Goal: Information Seeking & Learning: Learn about a topic

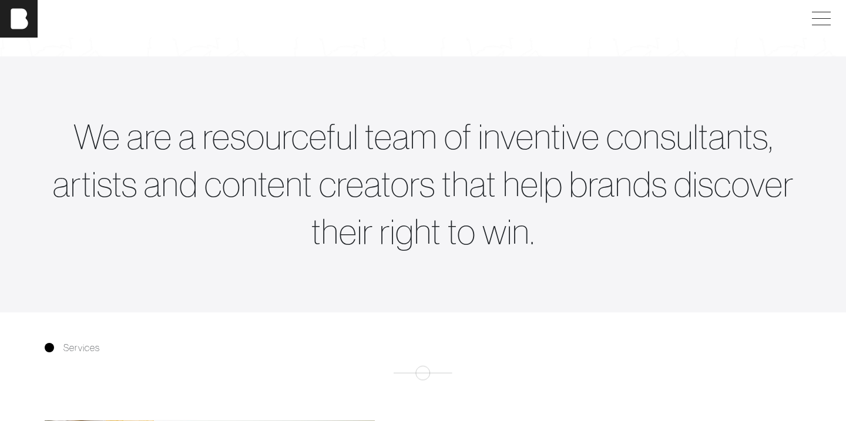
scroll to position [318, 0]
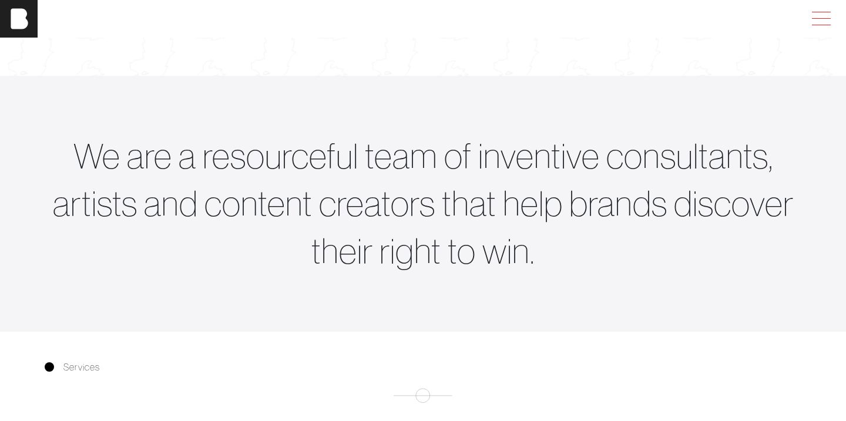
click at [816, 9] on span at bounding box center [818, 18] width 27 height 21
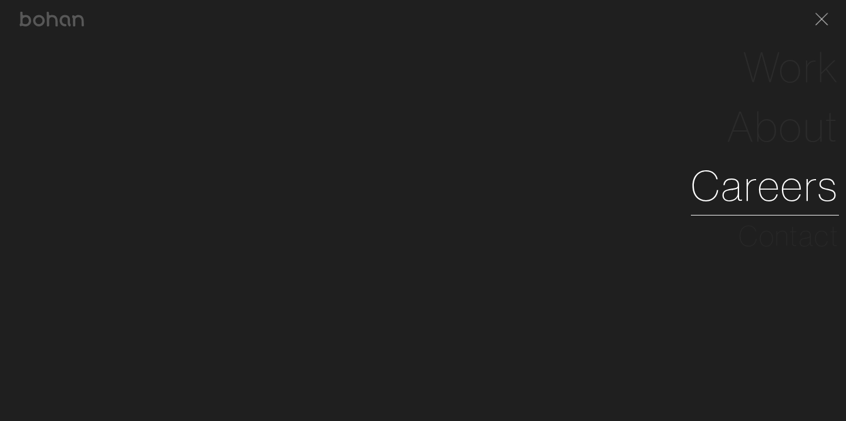
click at [786, 176] on link "Careers" at bounding box center [765, 185] width 148 height 59
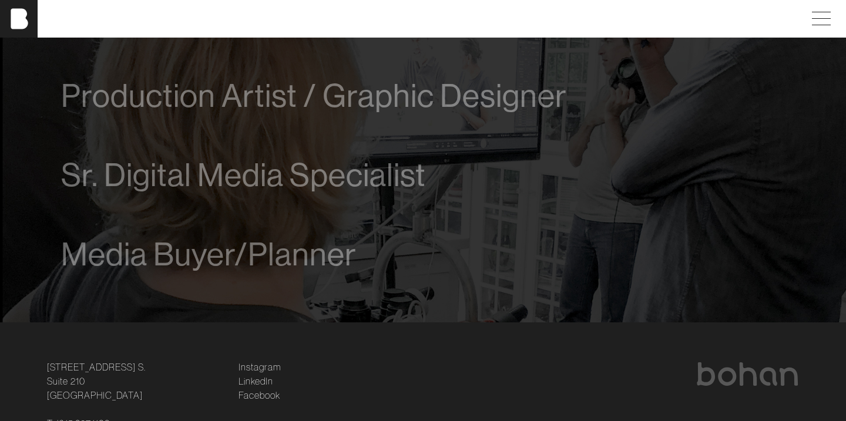
scroll to position [823, 0]
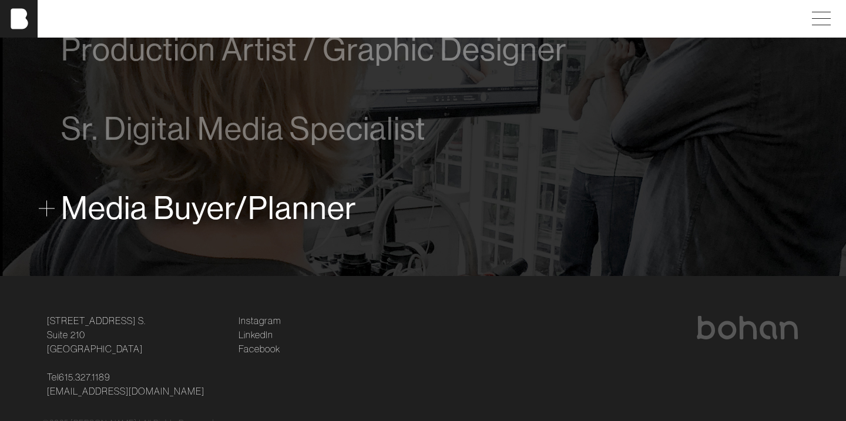
click at [329, 198] on span "Media Buyer/Planner" at bounding box center [208, 208] width 295 height 36
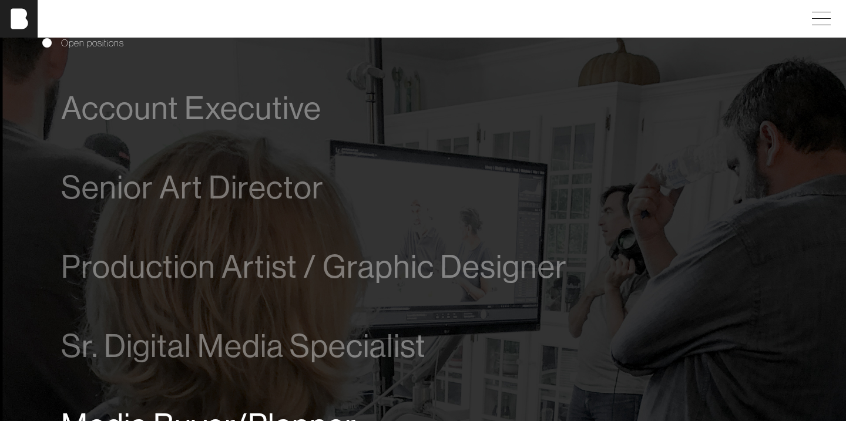
scroll to position [634, 0]
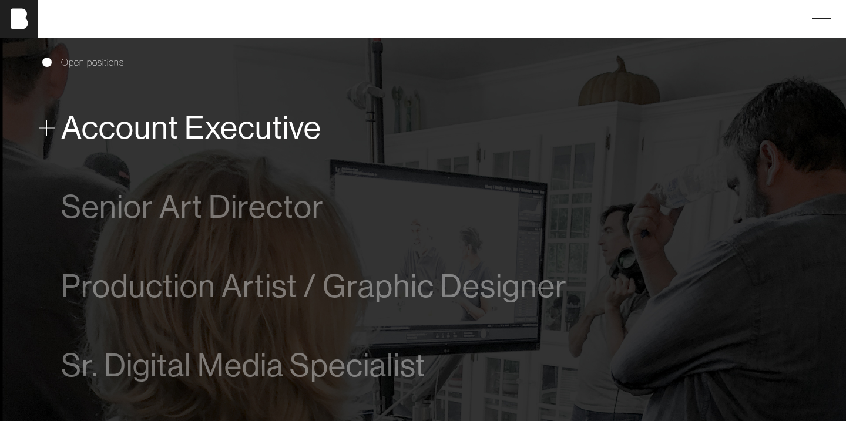
click at [288, 133] on span "Account Executive" at bounding box center [191, 128] width 260 height 36
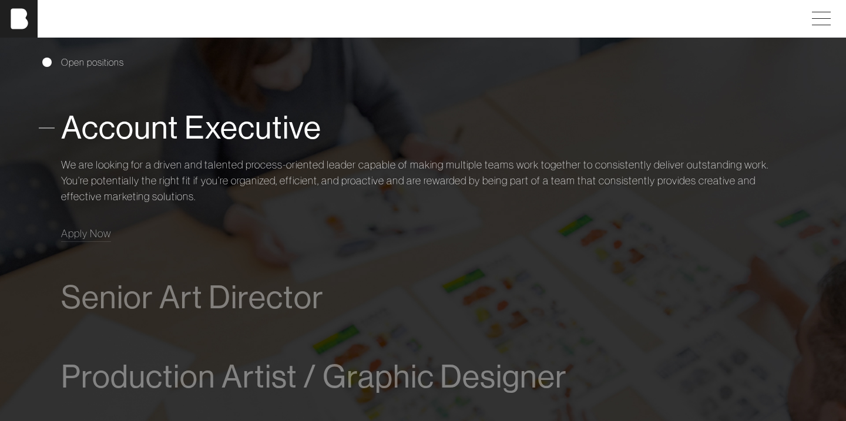
scroll to position [678, 0]
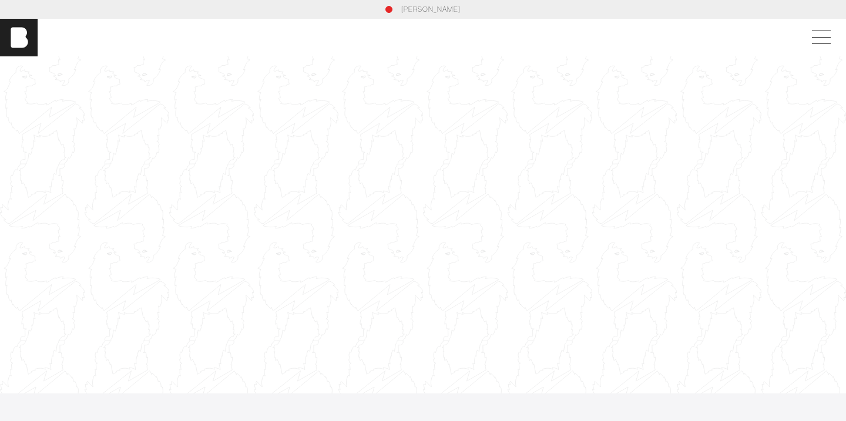
click at [332, 134] on div at bounding box center [423, 225] width 846 height 476
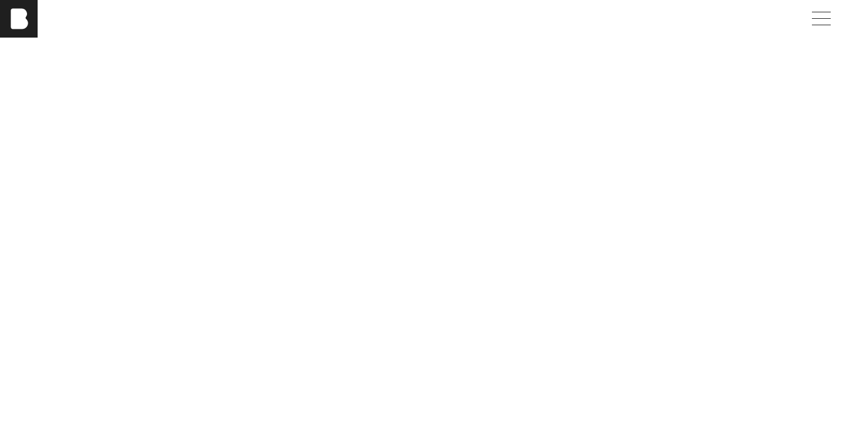
scroll to position [1935, 0]
